Goal: Task Accomplishment & Management: Complete application form

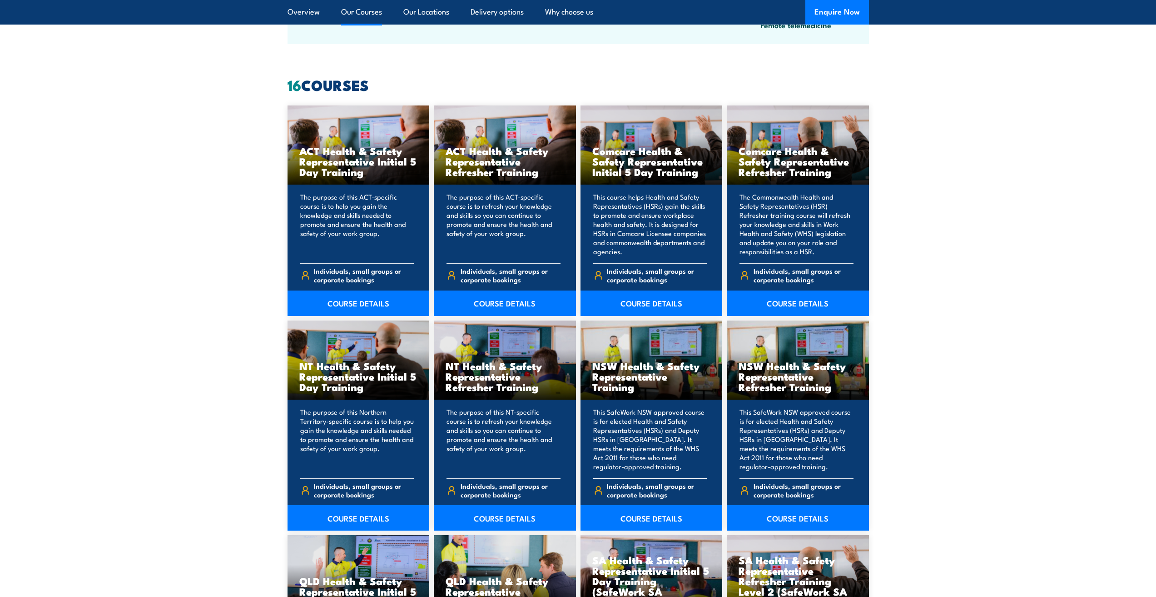
scroll to position [727, 0]
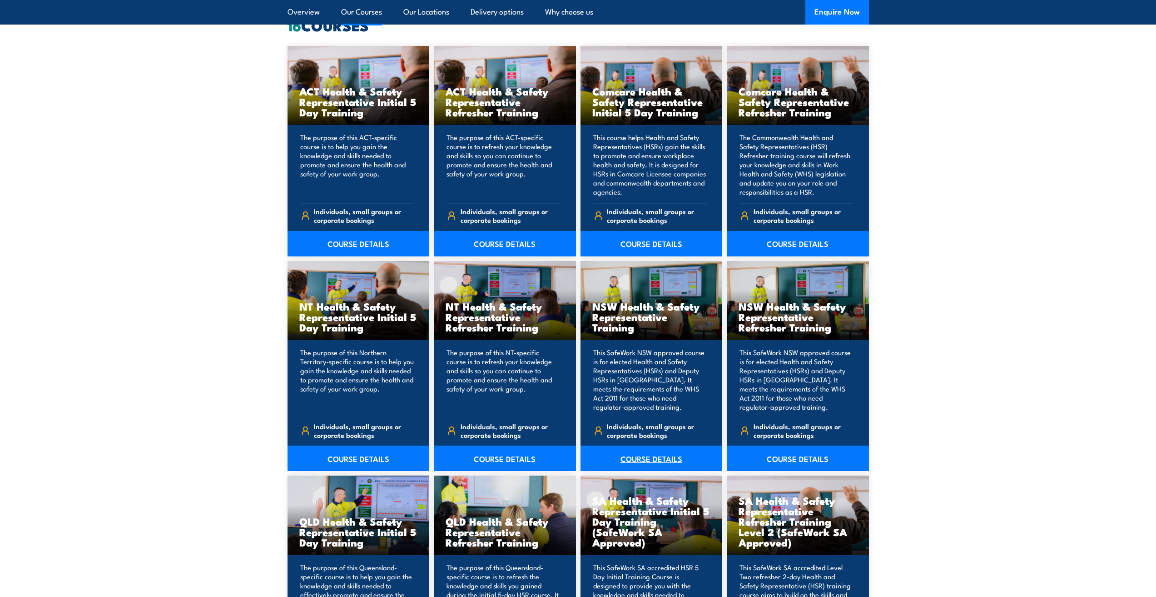
click at [669, 456] on link "COURSE DETAILS" at bounding box center [652, 457] width 142 height 25
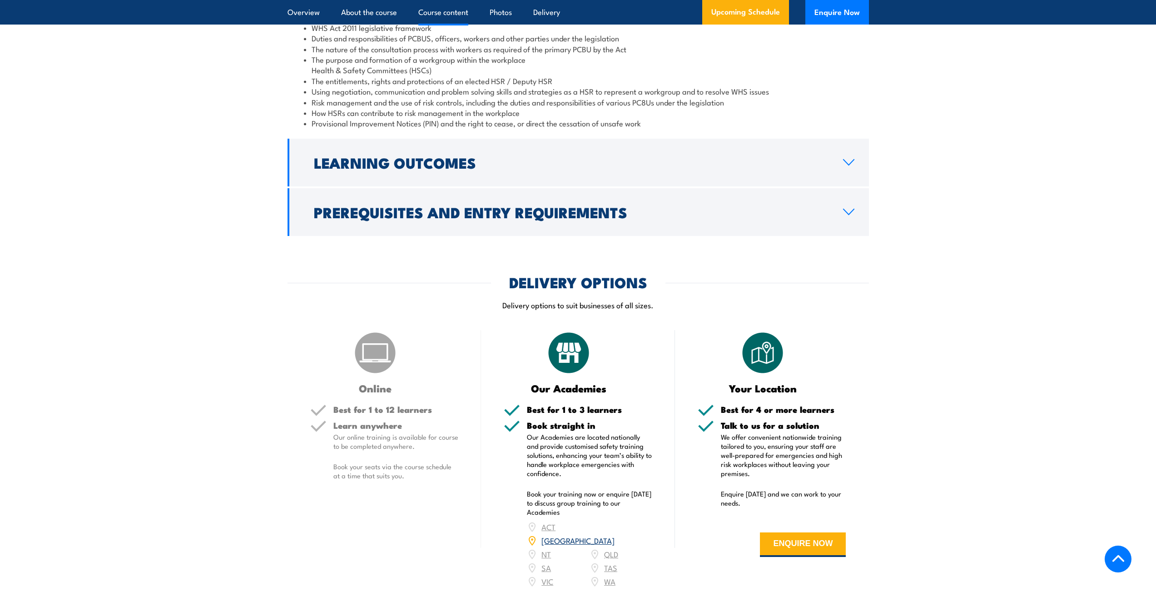
scroll to position [1136, 0]
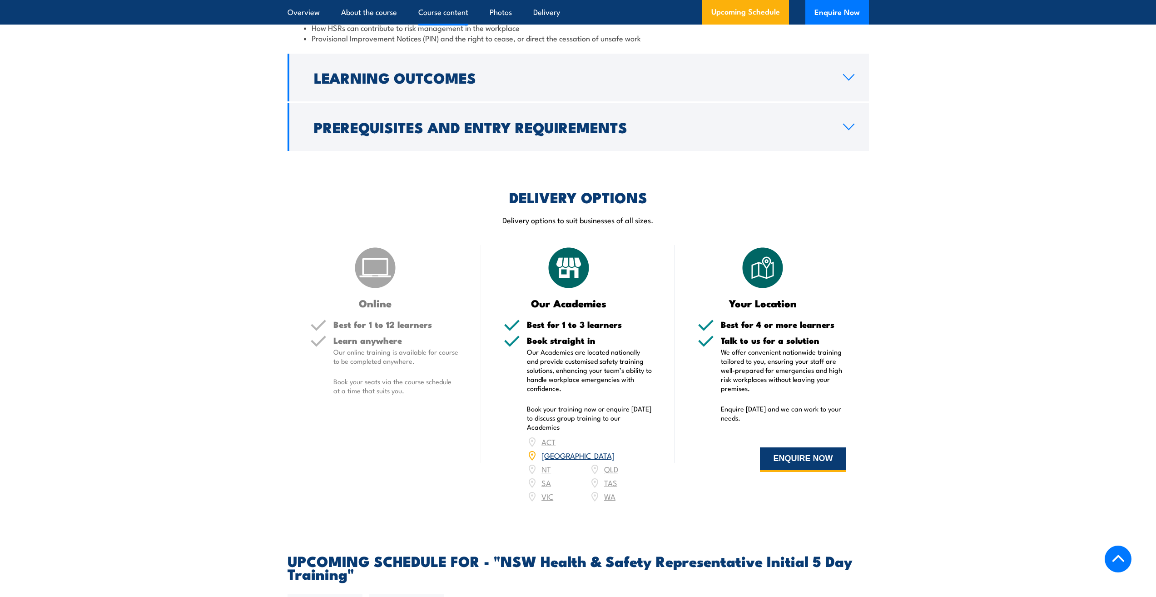
click at [822, 467] on button "ENQUIRE NOW" at bounding box center [803, 459] width 86 height 25
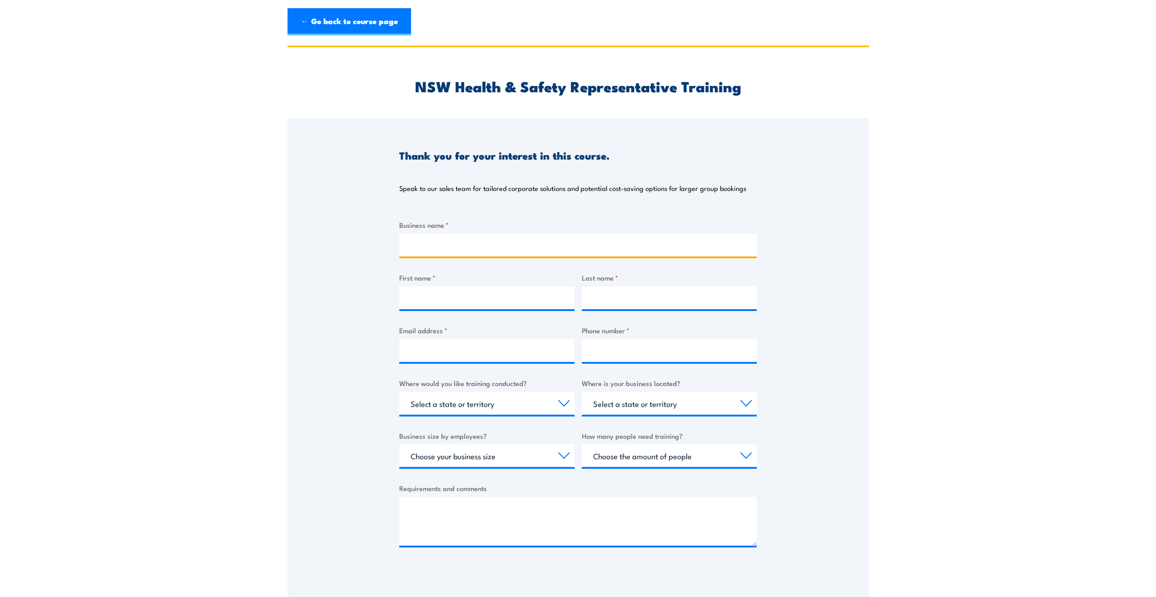
click at [537, 245] on input "Business name *" at bounding box center [578, 245] width 358 height 23
type input "Transgrid"
type input "Rea"
type input "[PERSON_NAME]"
type input "rea.[PERSON_NAME]"
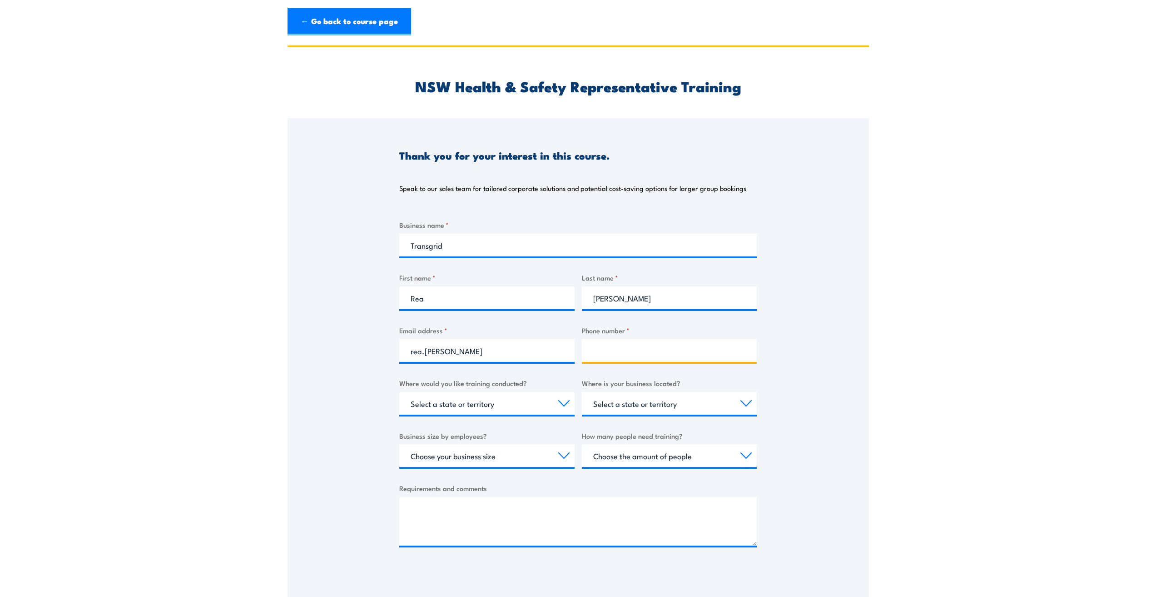
paste input "0457 535 851"
type input "0457 535 851"
click at [532, 353] on input "rea.[PERSON_NAME]" at bounding box center [486, 350] width 175 height 23
type input "[EMAIL_ADDRESS][PERSON_NAME][DOMAIN_NAME]"
click at [541, 401] on select "Select a state or territory Nationally - multiple locations [GEOGRAPHIC_DATA] […" at bounding box center [486, 403] width 175 height 23
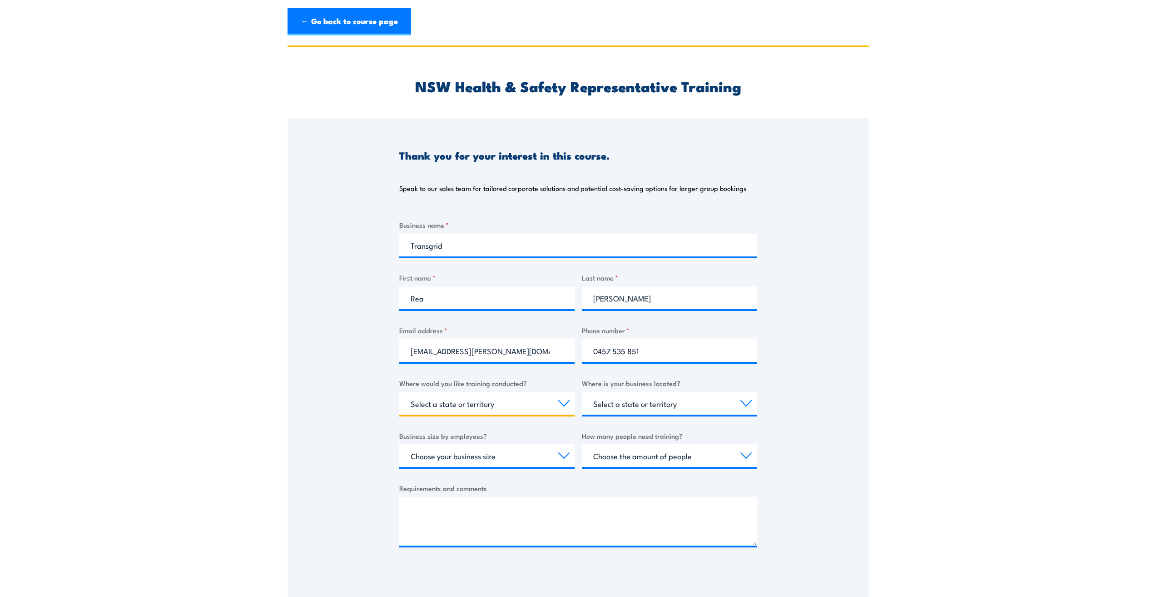
select select "[GEOGRAPHIC_DATA]"
click at [399, 392] on select "Select a state or territory Nationally - multiple locations [GEOGRAPHIC_DATA] […" at bounding box center [486, 403] width 175 height 23
click at [628, 402] on select "Select a state or territory [GEOGRAPHIC_DATA] [GEOGRAPHIC_DATA] [GEOGRAPHIC_DAT…" at bounding box center [669, 403] width 175 height 23
select select "[GEOGRAPHIC_DATA]"
click at [582, 392] on select "Select a state or territory [GEOGRAPHIC_DATA] [GEOGRAPHIC_DATA] [GEOGRAPHIC_DAT…" at bounding box center [669, 403] width 175 height 23
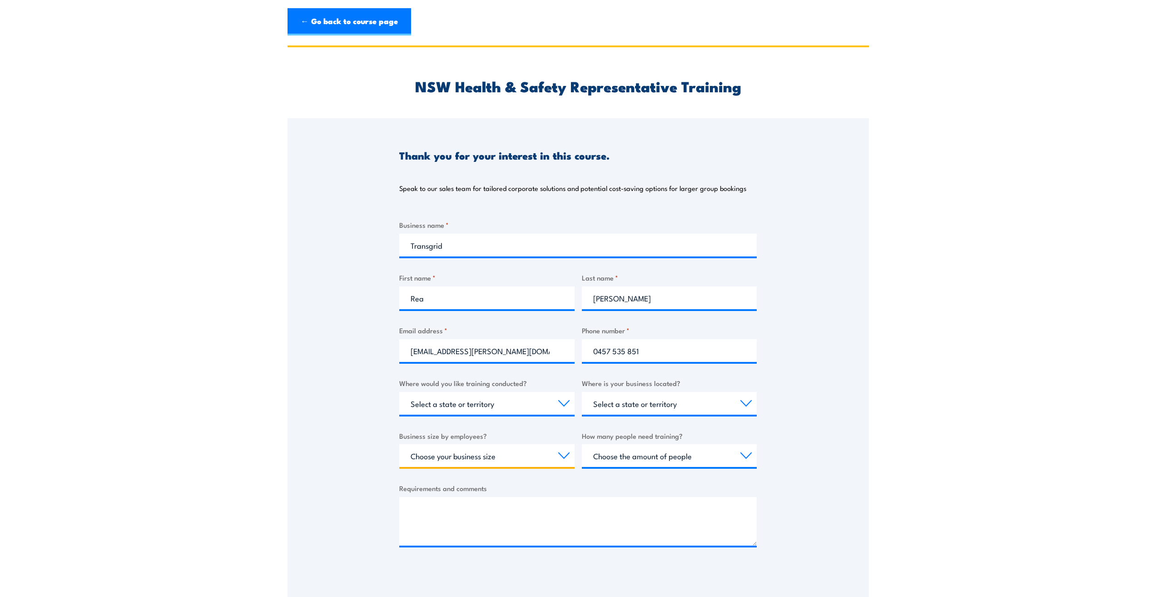
click at [496, 461] on select "Choose your business size 1 to 19 20 to 199 200+" at bounding box center [486, 455] width 175 height 23
click at [399, 444] on select "Choose your business size 1 to 19 20 to 199 200+" at bounding box center [486, 455] width 175 height 23
click at [524, 455] on select "Choose your business size 1 to 19 20 to 199 200+" at bounding box center [486, 455] width 175 height 23
select select "200+"
click at [399, 444] on select "Choose your business size 1 to 19 20 to 199 200+" at bounding box center [486, 455] width 175 height 23
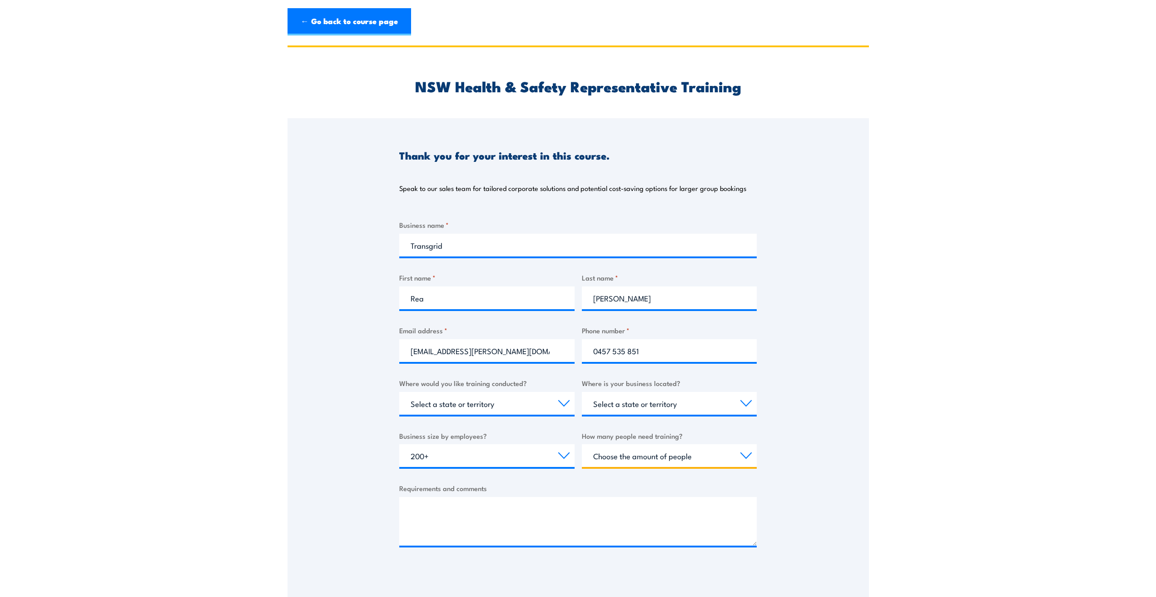
click at [621, 449] on select "Choose the amount of people 1 to 4 5 to 19 20+" at bounding box center [669, 455] width 175 height 23
select select "5 to 19"
click at [582, 444] on select "Choose the amount of people 1 to 4 5 to 19 20+" at bounding box center [669, 455] width 175 height 23
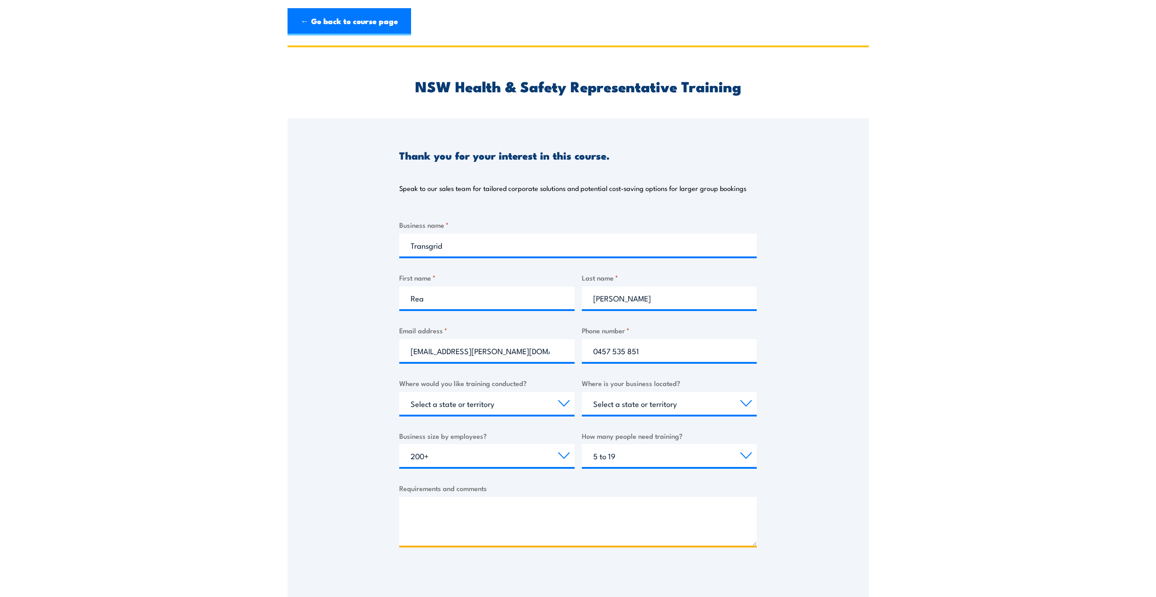
click at [452, 510] on textarea "Requirements and comments" at bounding box center [578, 521] width 358 height 49
type textarea "T"
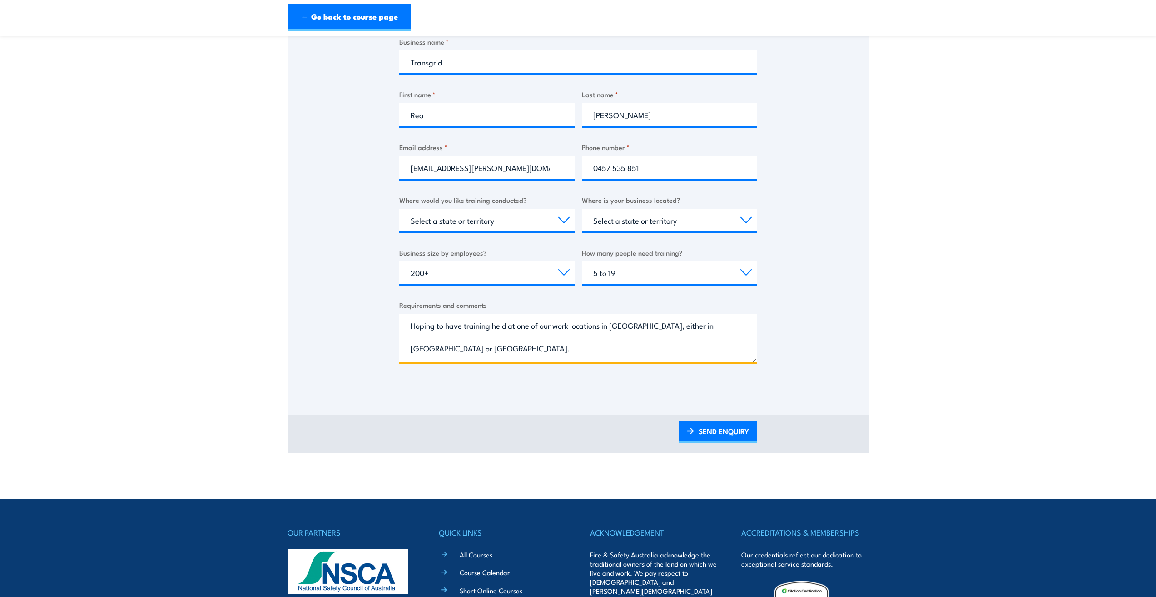
scroll to position [393, 0]
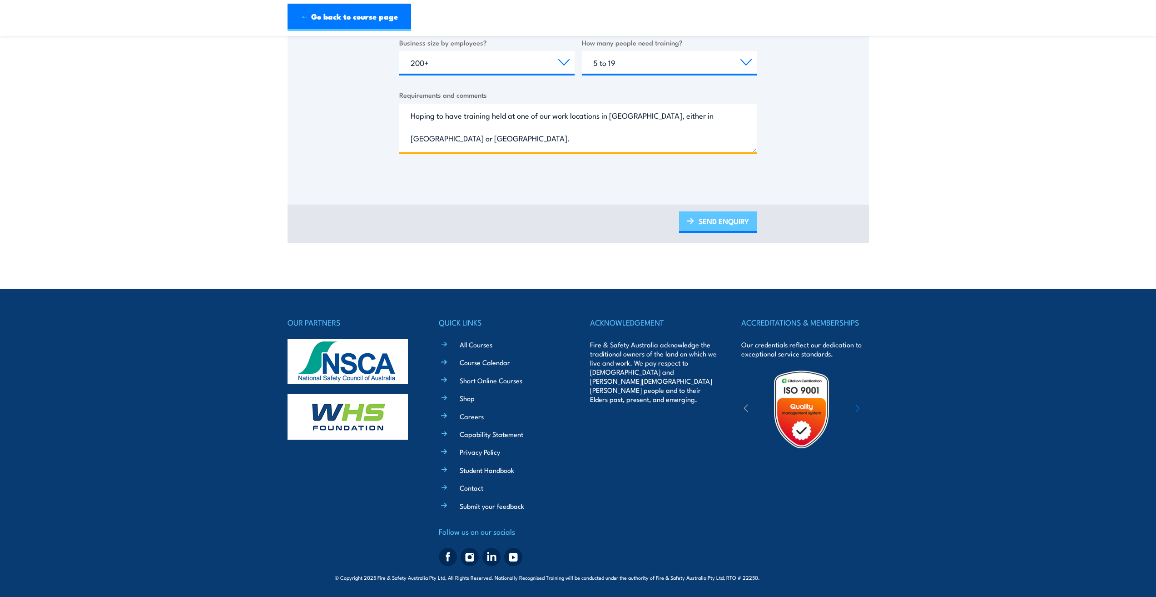
type textarea "Hoping to have training held at one of our work locations in [GEOGRAPHIC_DATA],…"
click at [742, 218] on link "SEND ENQUIRY" at bounding box center [718, 221] width 78 height 21
click at [719, 222] on link "SEND ENQUIRY" at bounding box center [718, 221] width 78 height 21
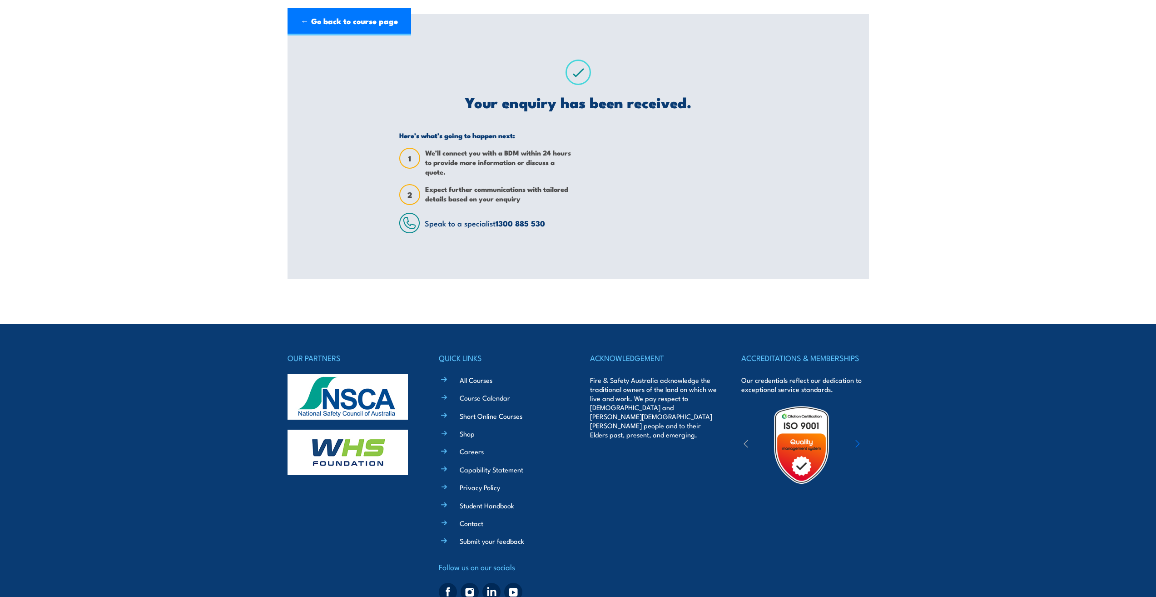
scroll to position [0, 0]
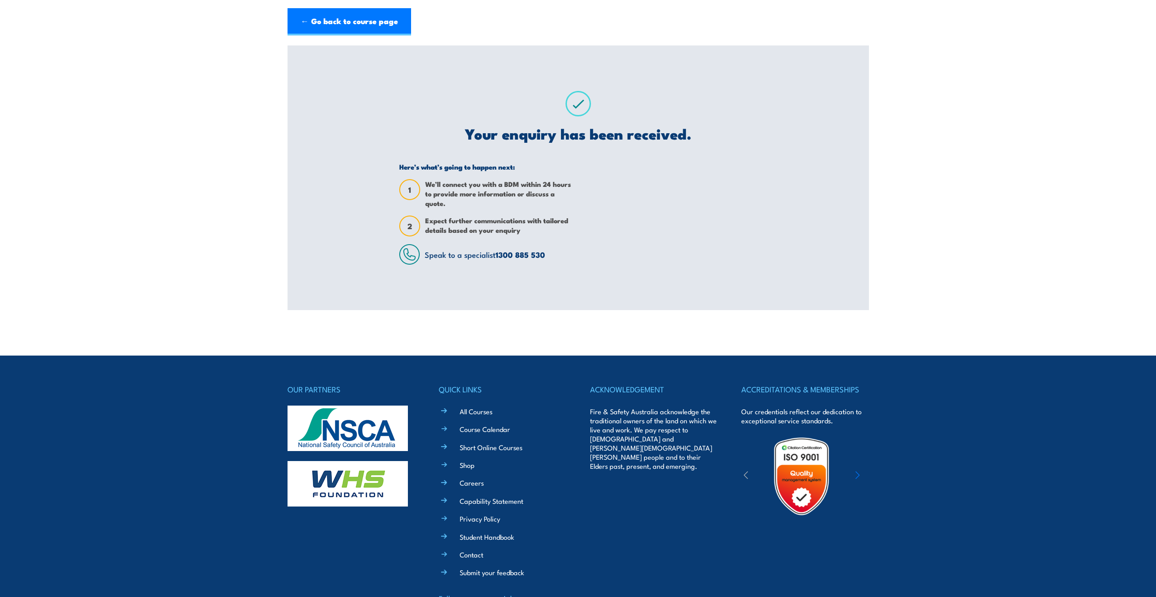
click at [723, 208] on div at bounding box center [671, 213] width 172 height 102
